Goal: Transaction & Acquisition: Purchase product/service

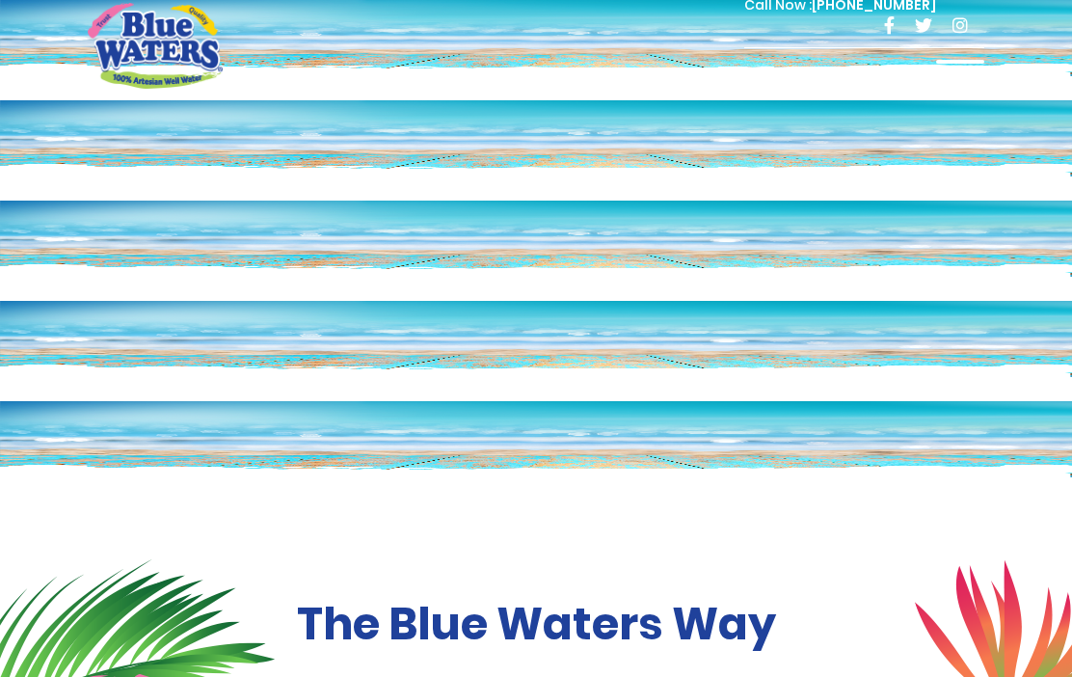
click at [972, 76] on div at bounding box center [960, 79] width 48 height 39
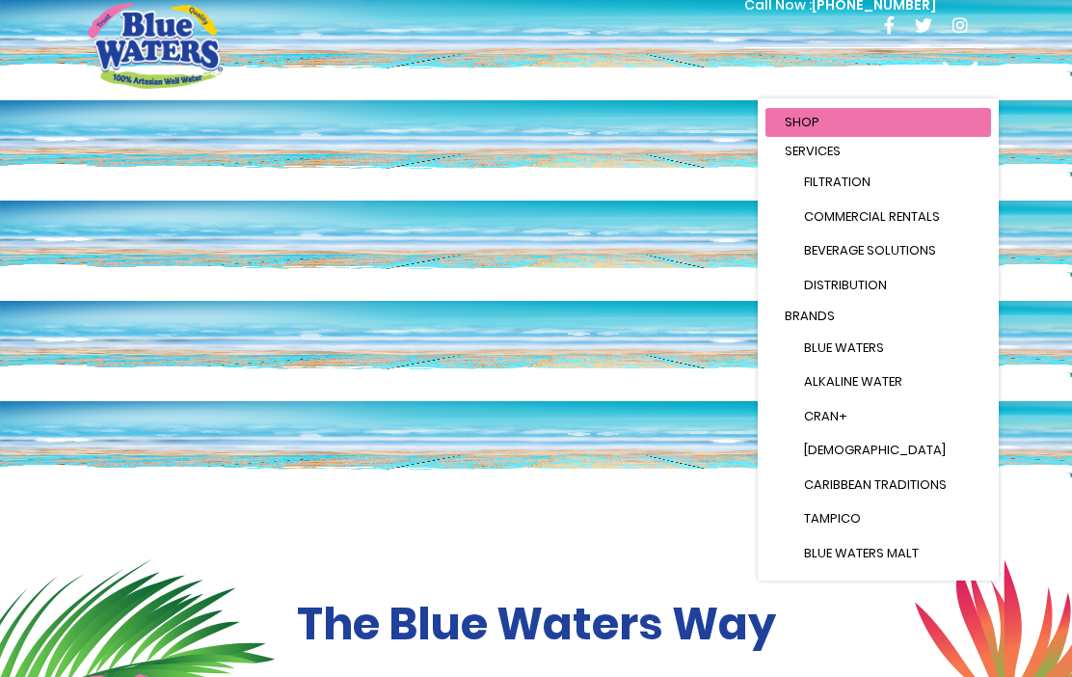
click at [822, 337] on li "Brands Blue Waters Alkaline Water Cran+ Juse Caribbean Traditions Tampico Blue …" at bounding box center [878, 470] width 226 height 336
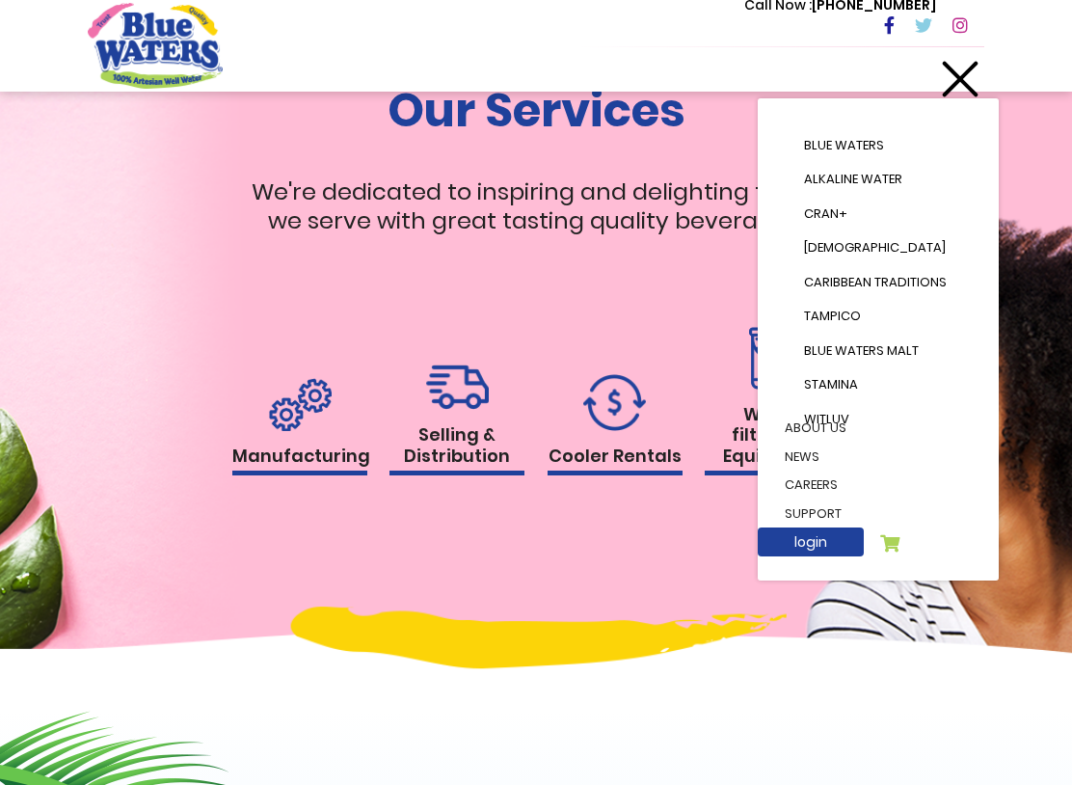
scroll to position [215, 0]
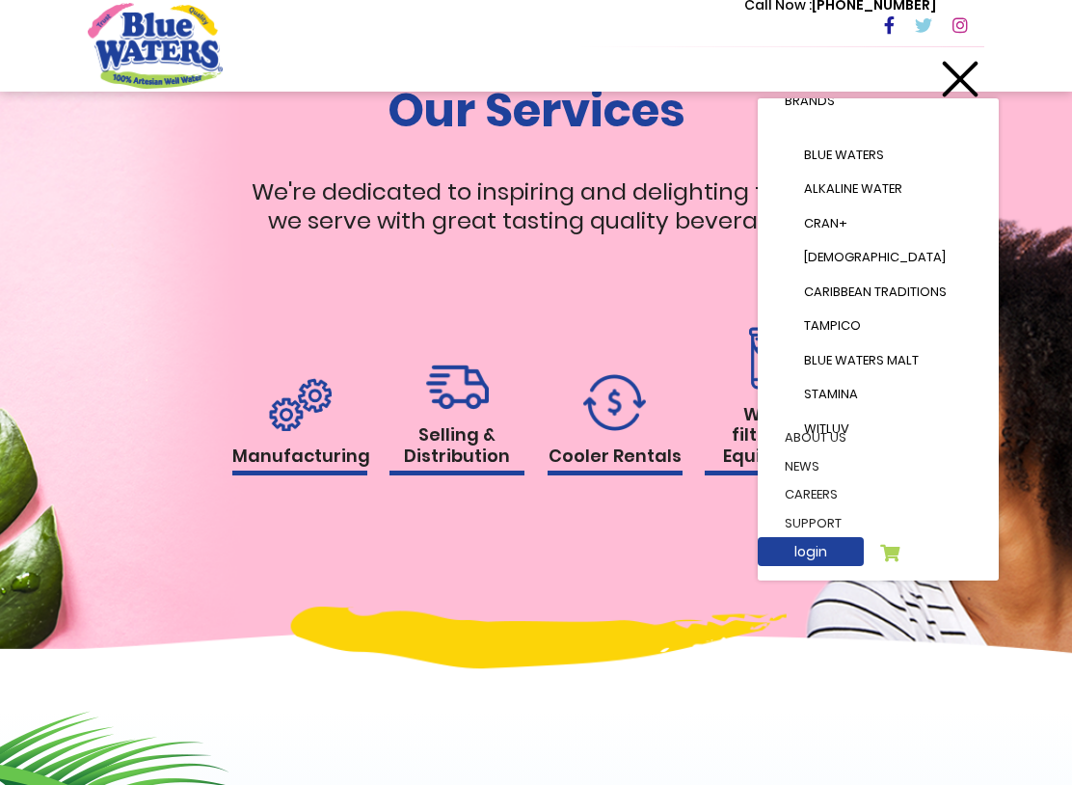
click at [878, 246] on link "[DEMOGRAPHIC_DATA]" at bounding box center [888, 257] width 206 height 35
click at [915, 240] on link "[DEMOGRAPHIC_DATA]" at bounding box center [888, 257] width 206 height 35
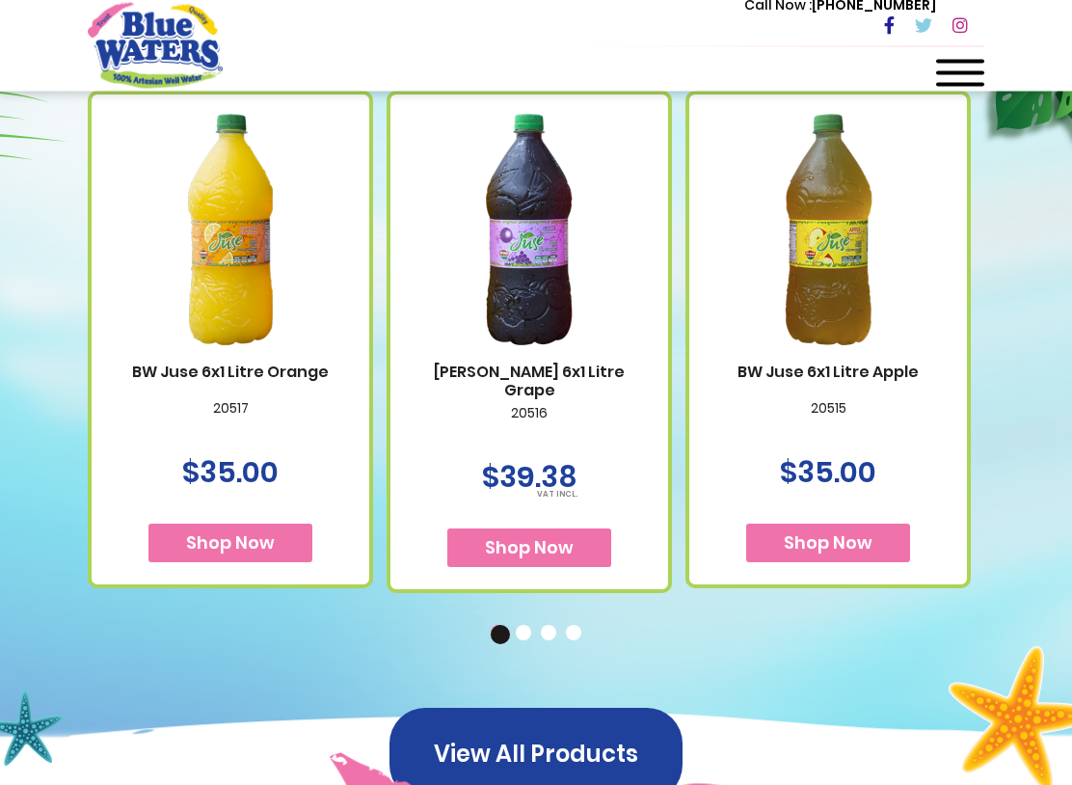
scroll to position [771, 0]
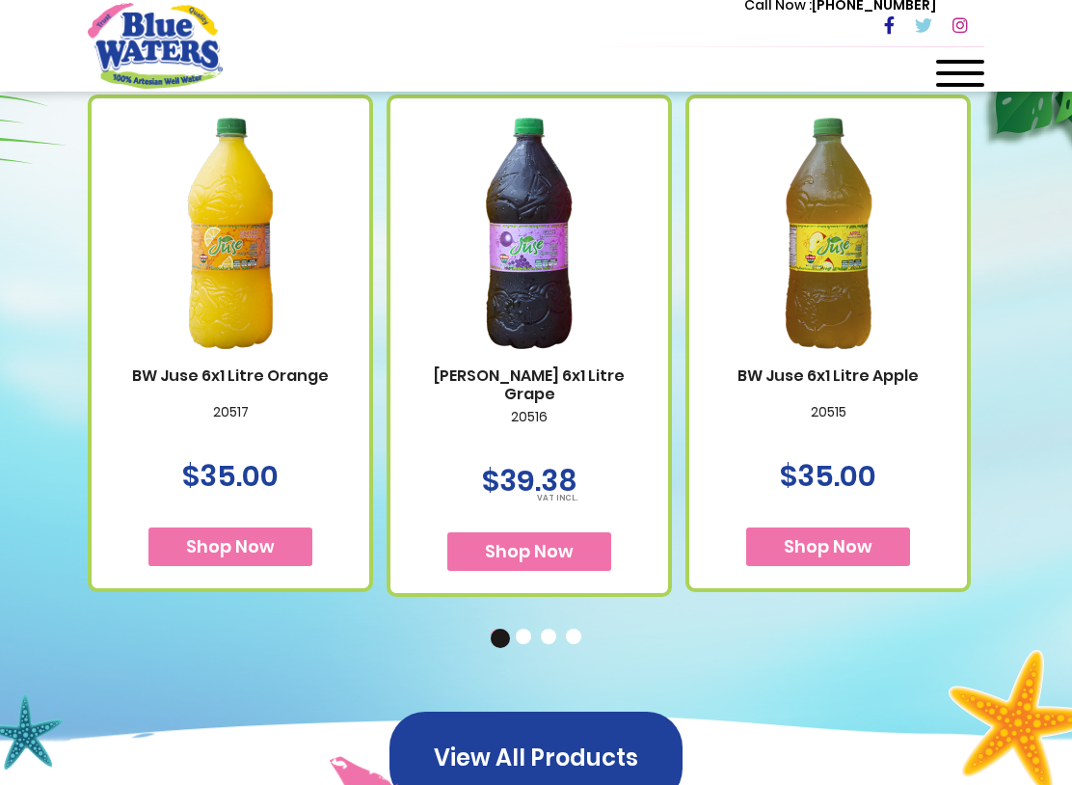
click at [325, 271] on img at bounding box center [230, 233] width 231 height 289
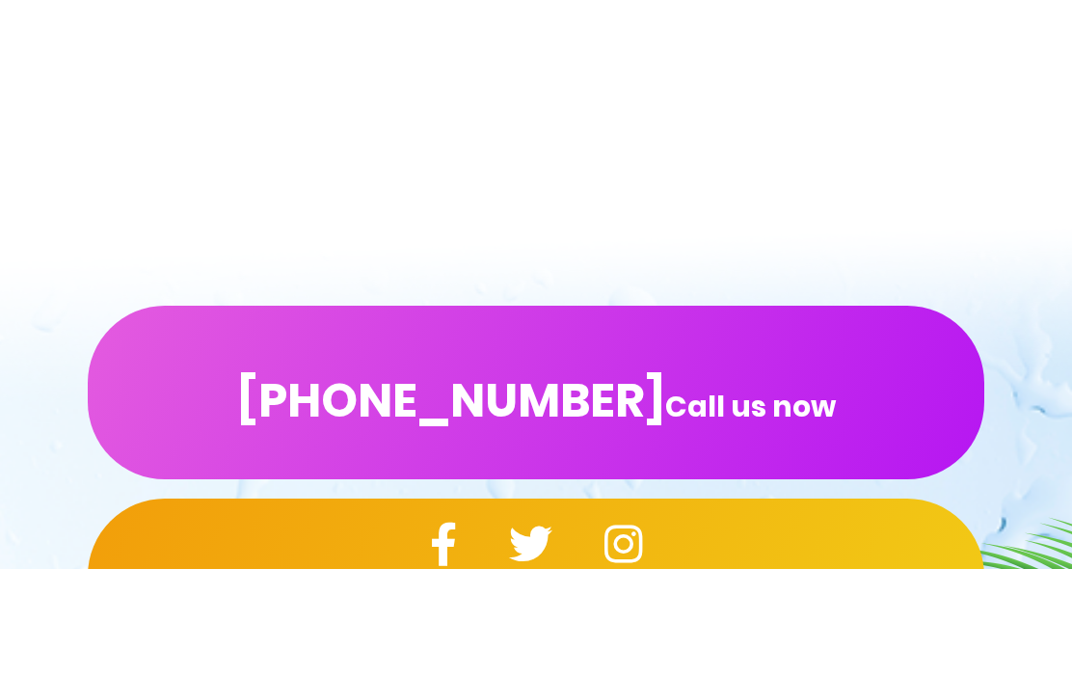
scroll to position [2438, 0]
